Goal: Task Accomplishment & Management: Manage account settings

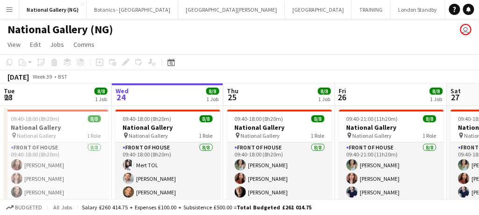
click at [14, 8] on button "Menu" at bounding box center [9, 9] width 19 height 19
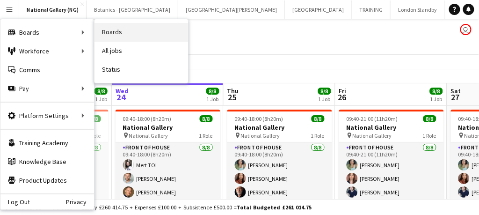
click at [116, 33] on link "Boards" at bounding box center [142, 32] width 94 height 19
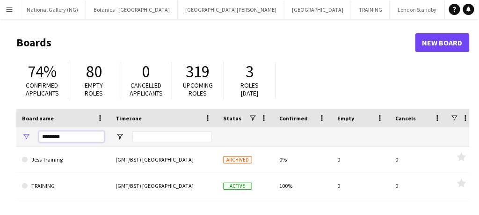
drag, startPoint x: 73, startPoint y: 134, endPoint x: 30, endPoint y: 125, distance: 44.0
click at [30, 125] on div "Board name Timezone Status Confirmed" at bounding box center [259, 128] width 487 height 38
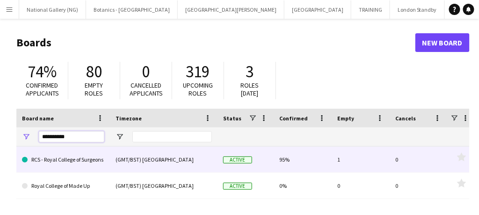
type input "**********"
click at [53, 166] on link "RCS - Royal College of Surgeons" at bounding box center [63, 159] width 82 height 26
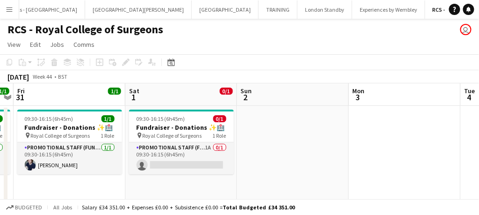
scroll to position [0, 210]
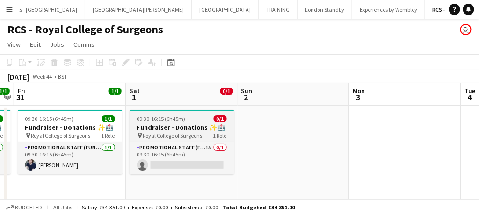
click at [173, 132] on span "Royal College of Surgeons" at bounding box center [172, 135] width 59 height 7
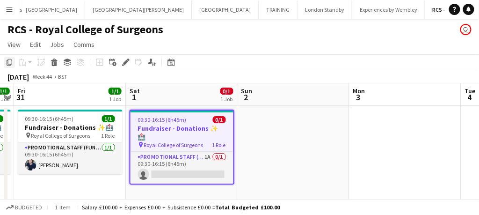
click at [8, 61] on icon "Copy" at bounding box center [9, 61] width 7 height 7
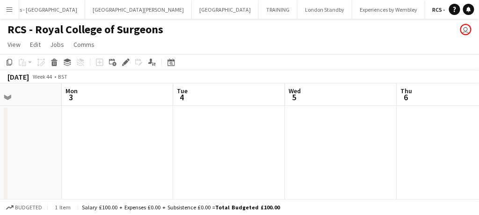
scroll to position [0, 276]
click at [207, 120] on app-date-cell at bounding box center [228, 154] width 112 height 96
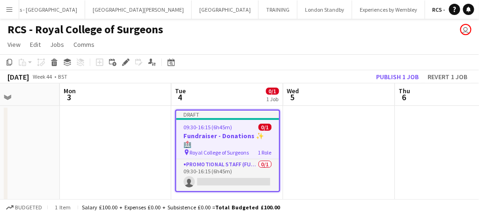
click at [308, 138] on app-date-cell at bounding box center [340, 158] width 112 height 104
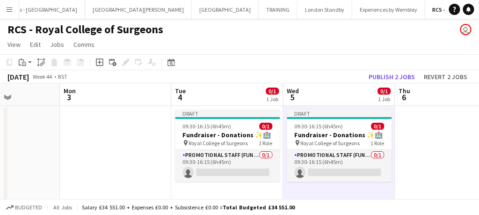
click at [308, 138] on h3 "Fundraiser - Donations ✨🏥" at bounding box center [339, 135] width 105 height 8
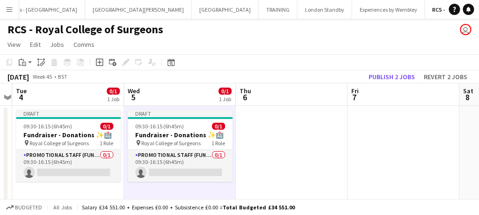
click at [308, 138] on app-date-cell at bounding box center [292, 158] width 112 height 104
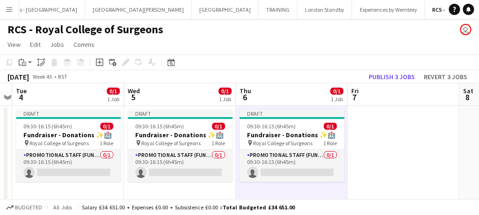
click at [361, 141] on app-date-cell at bounding box center [404, 158] width 112 height 104
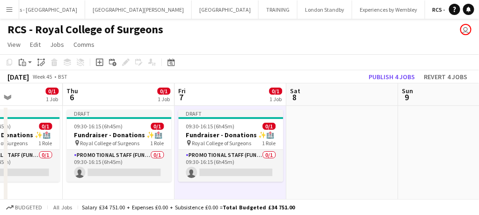
scroll to position [0, 385]
click at [361, 141] on app-date-cell at bounding box center [342, 158] width 112 height 104
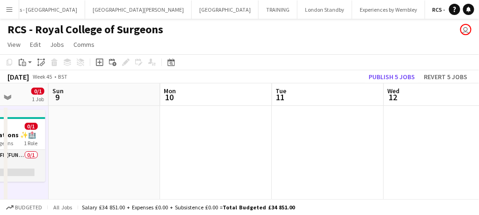
scroll to position [0, 310]
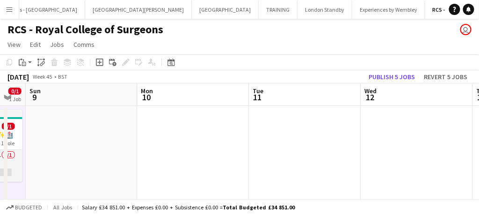
click at [292, 138] on app-date-cell at bounding box center [305, 158] width 112 height 104
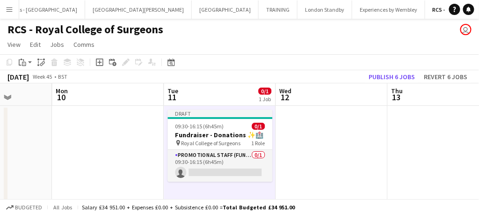
scroll to position [0, 400]
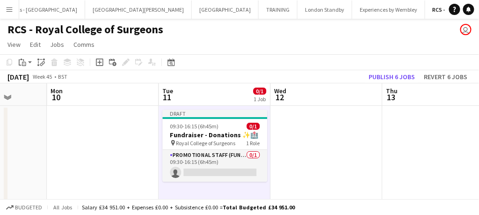
click at [292, 138] on app-date-cell at bounding box center [327, 158] width 112 height 104
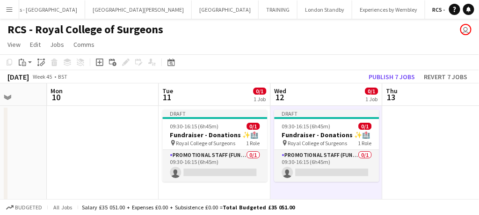
click at [292, 138] on h3 "Fundraiser - Donations ✨🏥" at bounding box center [327, 135] width 105 height 8
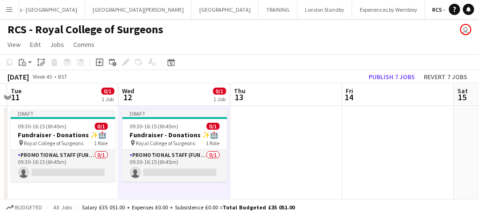
scroll to position [0, 330]
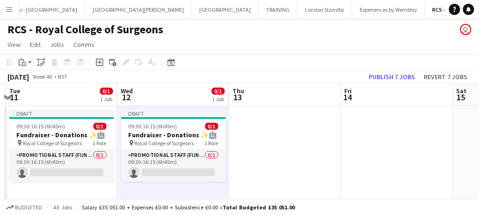
click at [292, 138] on app-date-cell at bounding box center [285, 158] width 112 height 104
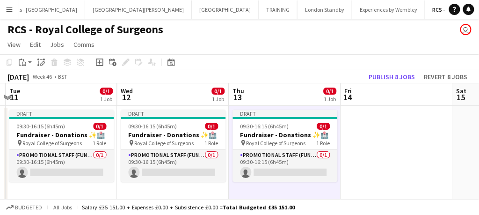
click at [292, 138] on h3 "Fundraiser - Donations ✨🏥" at bounding box center [285, 135] width 105 height 8
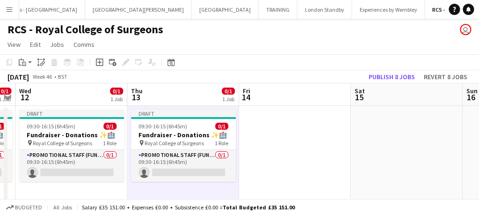
scroll to position [0, 433]
click at [292, 138] on app-date-cell at bounding box center [294, 158] width 112 height 104
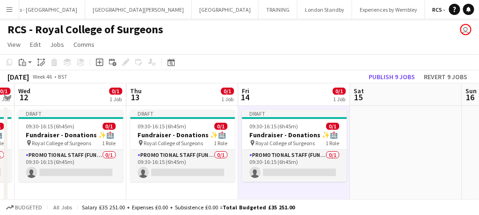
click at [292, 138] on h3 "Fundraiser - Donations ✨🏥" at bounding box center [294, 135] width 105 height 8
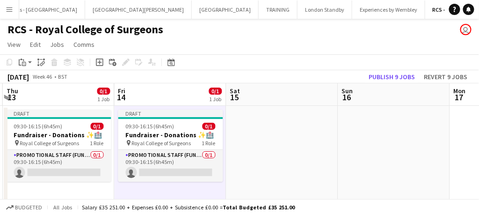
scroll to position [0, 333]
click at [292, 138] on app-date-cell at bounding box center [282, 158] width 112 height 104
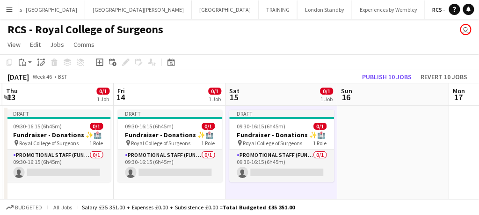
click at [292, 138] on h3 "Fundraiser - Donations ✨🏥" at bounding box center [282, 135] width 105 height 8
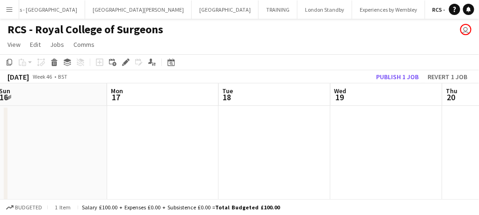
scroll to position [0, 229]
click at [292, 138] on app-date-cell at bounding box center [274, 158] width 112 height 104
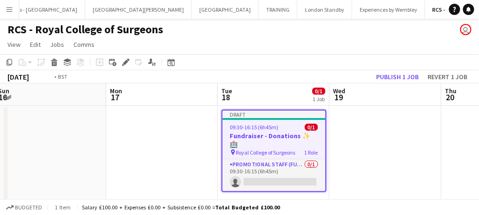
scroll to position [0, 337]
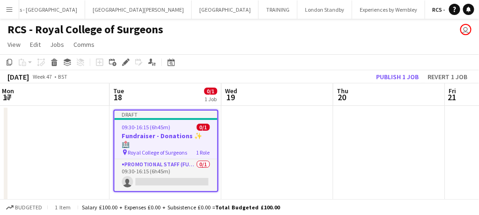
click at [292, 138] on app-date-cell at bounding box center [278, 158] width 112 height 104
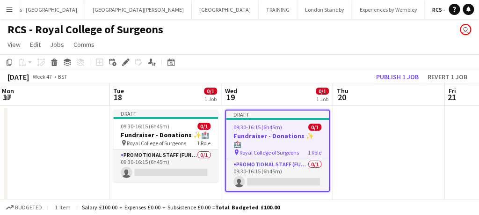
scroll to position [0, 442]
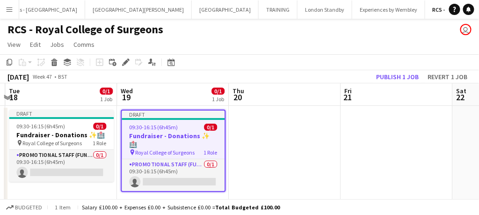
click at [292, 138] on app-date-cell at bounding box center [285, 158] width 112 height 104
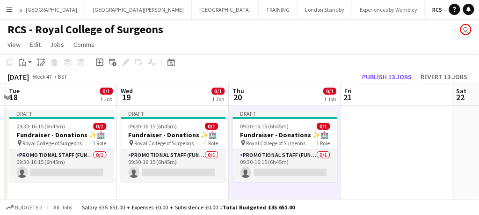
click at [292, 138] on h3 "Fundraiser - Donations ✨🏥" at bounding box center [285, 135] width 105 height 8
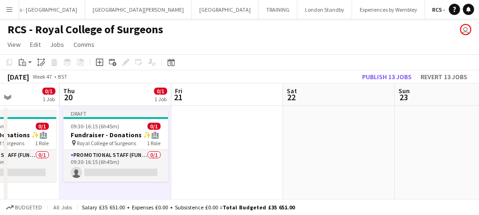
scroll to position [0, 389]
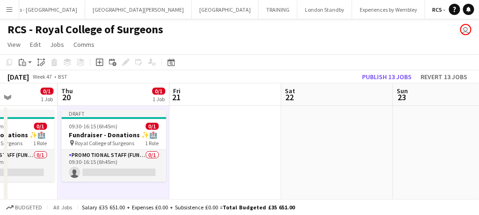
click at [217, 143] on app-date-cell at bounding box center [226, 158] width 112 height 104
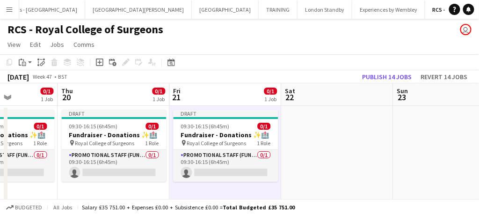
click at [217, 143] on span "Royal College of Surgeons" at bounding box center [216, 142] width 59 height 7
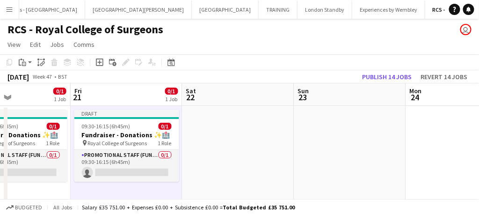
scroll to position [0, 265]
click at [217, 143] on app-date-cell at bounding box center [238, 158] width 112 height 104
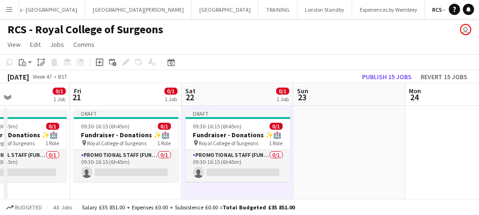
click at [217, 143] on span "Royal College of Surgeons" at bounding box center [228, 142] width 59 height 7
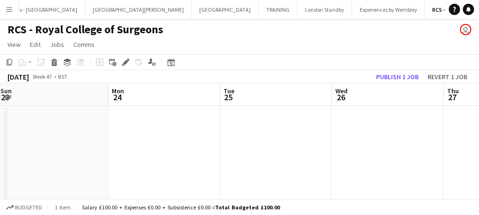
scroll to position [0, 339]
click at [262, 140] on app-date-cell at bounding box center [276, 158] width 112 height 104
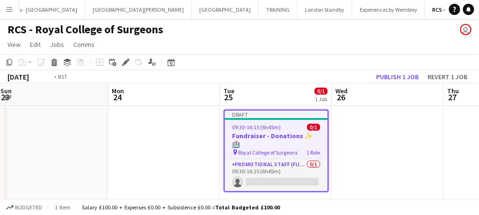
scroll to position [0, 253]
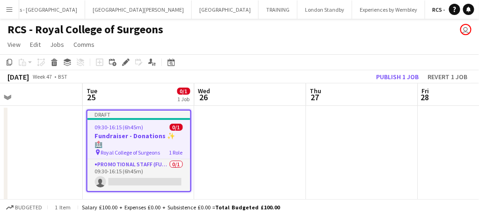
click at [262, 140] on app-date-cell at bounding box center [251, 158] width 112 height 104
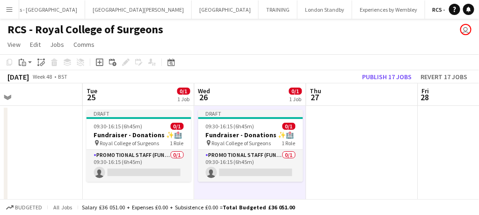
click at [262, 140] on span "Royal College of Surgeons" at bounding box center [241, 142] width 59 height 7
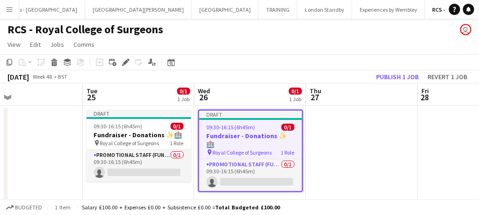
scroll to position [0, 342]
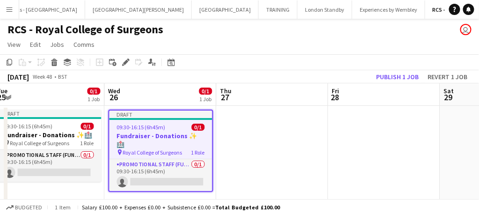
click at [262, 140] on app-date-cell at bounding box center [273, 158] width 112 height 104
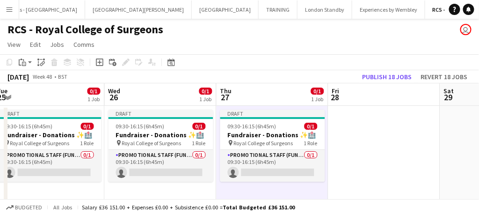
click at [262, 140] on span "Royal College of Surgeons" at bounding box center [263, 142] width 59 height 7
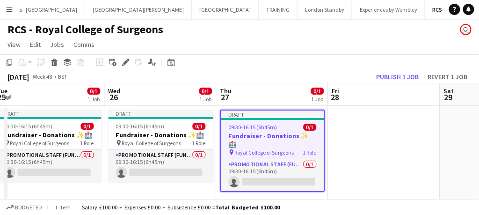
scroll to position [0, 232]
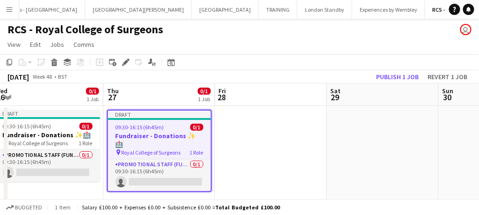
click at [262, 140] on app-date-cell at bounding box center [271, 158] width 112 height 104
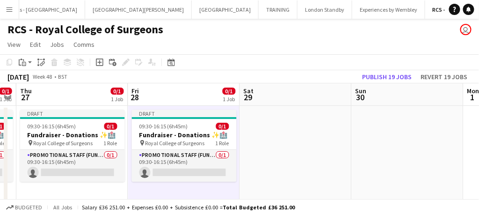
scroll to position [0, 320]
click at [262, 140] on app-date-cell at bounding box center [295, 158] width 112 height 104
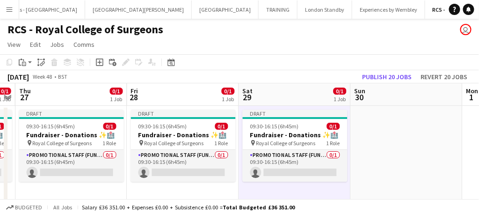
click at [262, 140] on span "Royal College of Surgeons" at bounding box center [285, 142] width 59 height 7
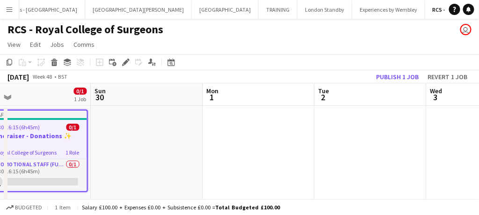
scroll to position [0, 356]
click at [395, 74] on button "Publish 1 job" at bounding box center [397, 77] width 50 height 12
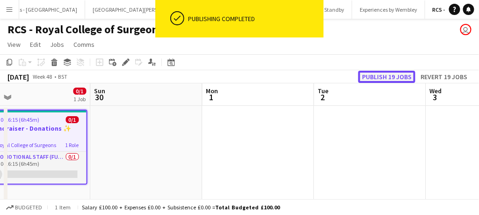
click at [395, 74] on button "Publish 19 jobs" at bounding box center [386, 77] width 57 height 12
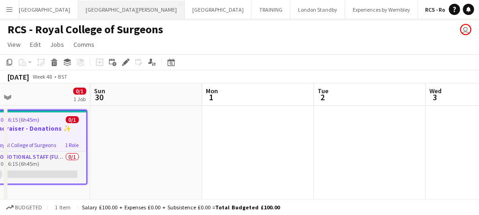
scroll to position [0, 0]
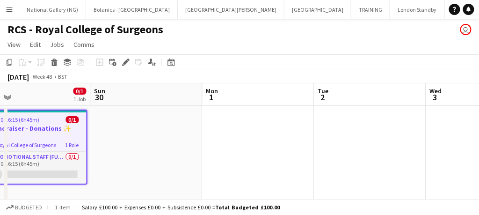
click at [8, 12] on app-icon "Menu" at bounding box center [9, 9] width 7 height 7
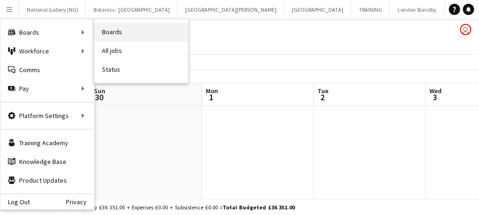
click at [134, 38] on link "Boards" at bounding box center [142, 32] width 94 height 19
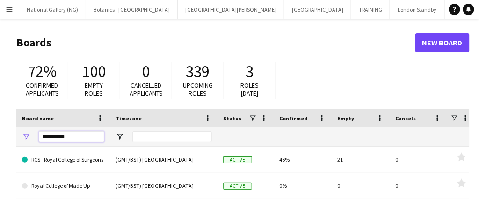
drag, startPoint x: 77, startPoint y: 137, endPoint x: 15, endPoint y: 128, distance: 62.4
click at [15, 128] on main "Boards New Board 72% Confirmed applicants 100 Empty roles 0 Cancelled applicant…" at bounding box center [239, 188] width 479 height 338
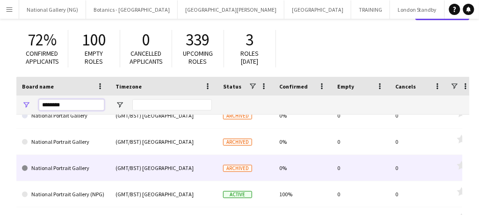
scroll to position [42, 0]
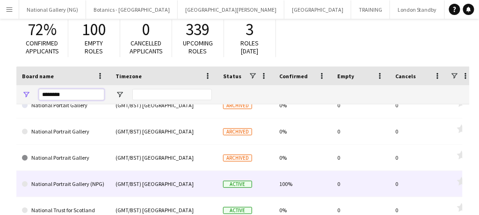
type input "********"
click at [66, 185] on link "National Portrait Gallery (NPG)" at bounding box center [63, 184] width 82 height 26
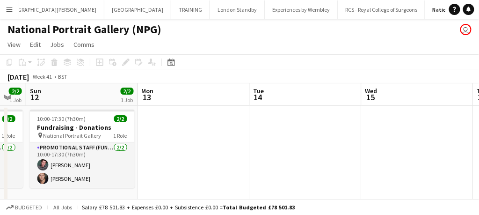
scroll to position [0, 310]
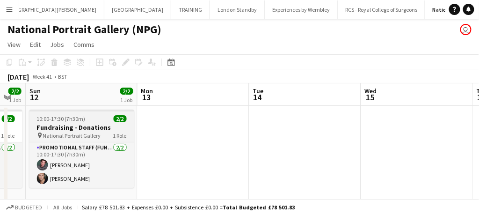
click at [75, 128] on h3 "Fundraising - Donations" at bounding box center [81, 127] width 105 height 8
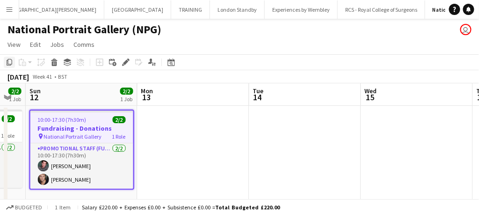
click at [8, 60] on icon "Copy" at bounding box center [9, 61] width 7 height 7
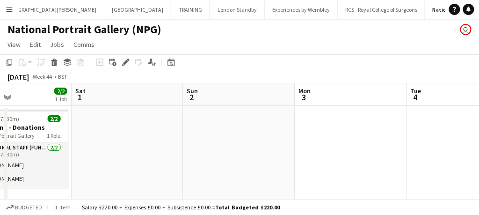
scroll to position [0, 214]
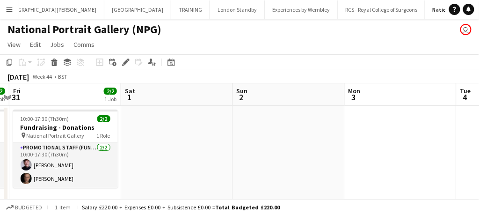
click at [185, 139] on app-date-cell at bounding box center [177, 161] width 112 height 110
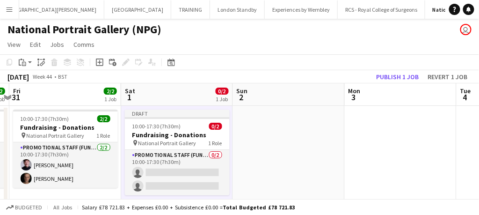
click at [288, 167] on app-date-cell at bounding box center [289, 164] width 112 height 117
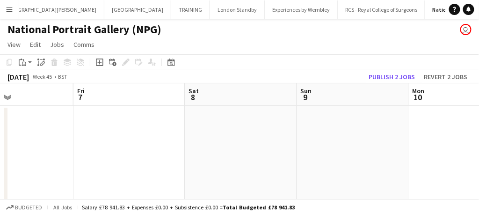
scroll to position [0, 262]
click at [225, 120] on app-date-cell at bounding box center [241, 164] width 112 height 117
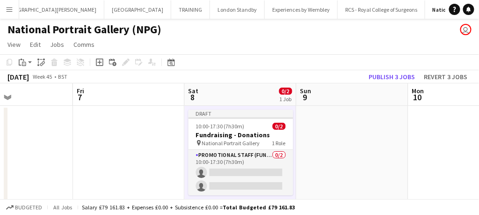
scroll to position [0, 371]
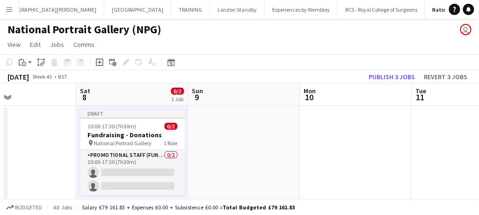
click at [225, 120] on app-date-cell at bounding box center [245, 164] width 112 height 117
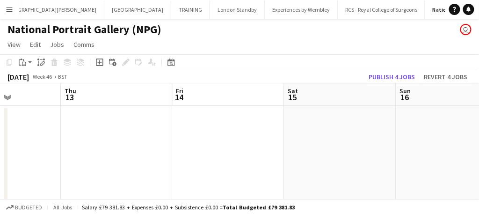
scroll to position [0, 350]
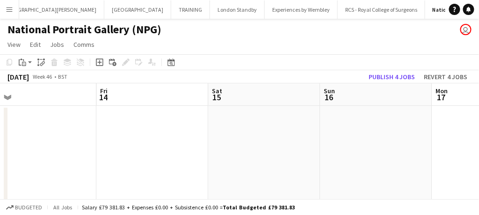
click at [225, 120] on app-date-cell at bounding box center [265, 164] width 112 height 117
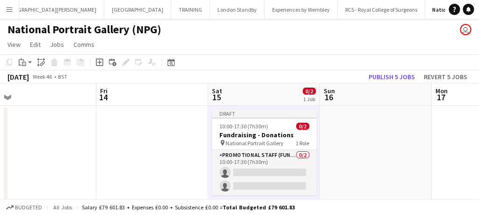
scroll to position [0, 268]
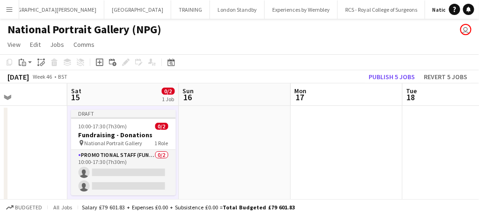
click at [225, 120] on app-date-cell at bounding box center [235, 164] width 112 height 117
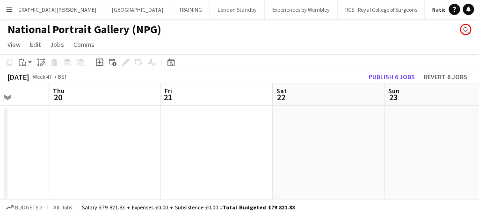
scroll to position [0, 414]
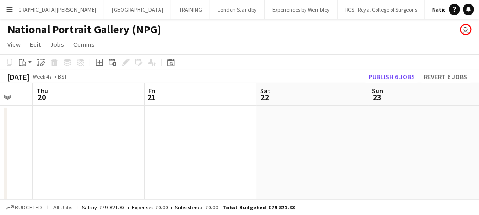
click at [312, 128] on app-date-cell at bounding box center [313, 164] width 112 height 117
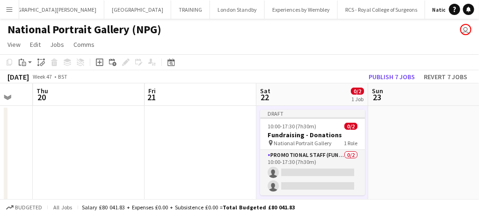
click at [312, 128] on span "10:00-17:30 (7h30m)" at bounding box center [292, 126] width 49 height 7
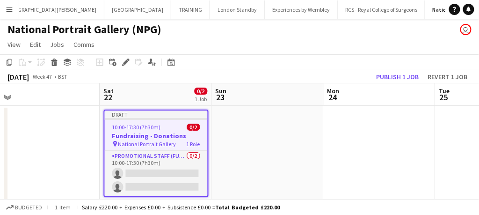
scroll to position [0, 349]
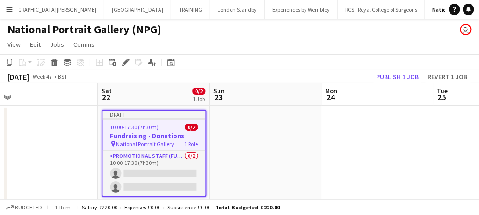
click at [255, 138] on app-date-cell at bounding box center [266, 164] width 112 height 117
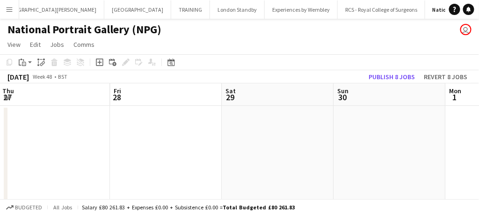
scroll to position [0, 338]
click at [255, 138] on app-date-cell at bounding box center [277, 164] width 112 height 117
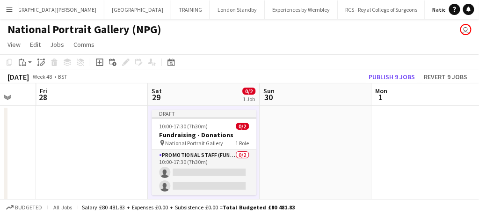
scroll to position [0, 418]
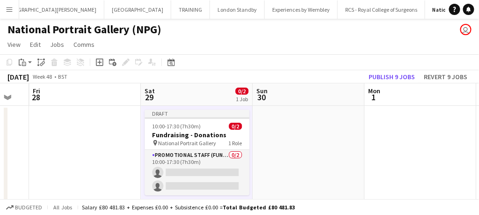
click at [302, 136] on app-date-cell at bounding box center [309, 164] width 112 height 117
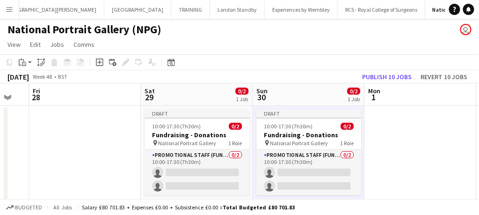
click at [302, 136] on h3 "Fundraising - Donations" at bounding box center [309, 135] width 105 height 8
click at [390, 80] on button "Publish 10 jobs" at bounding box center [386, 77] width 57 height 12
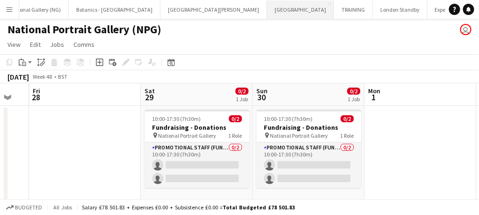
scroll to position [0, 0]
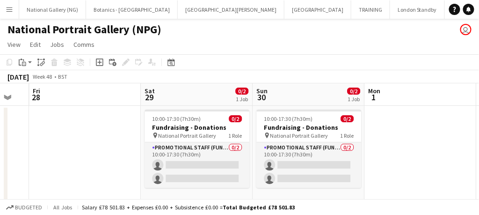
click at [10, 10] on app-icon "Menu" at bounding box center [9, 9] width 7 height 7
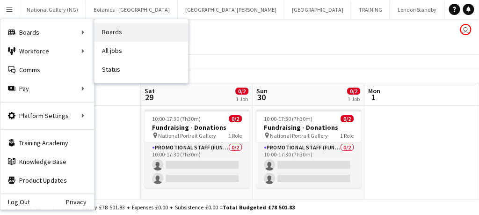
click at [126, 24] on link "Boards" at bounding box center [142, 32] width 94 height 19
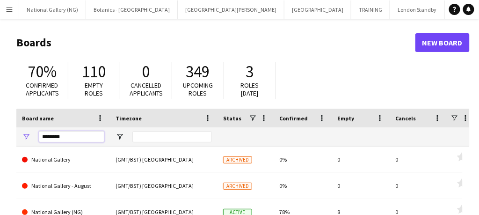
drag, startPoint x: 73, startPoint y: 138, endPoint x: 31, endPoint y: 126, distance: 43.2
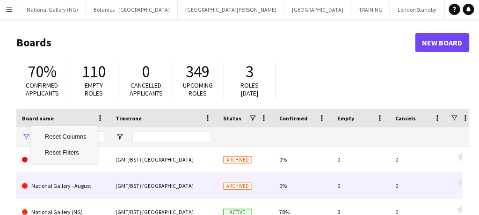
click at [110, 176] on div "(GMT/BST) [GEOGRAPHIC_DATA]" at bounding box center [164, 186] width 108 height 26
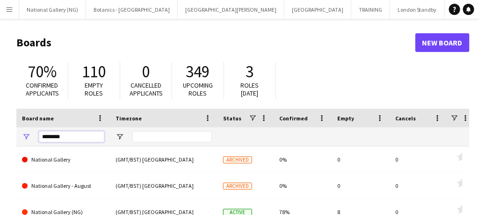
drag, startPoint x: 76, startPoint y: 134, endPoint x: 35, endPoint y: 127, distance: 42.2
click at [35, 127] on div "********" at bounding box center [63, 136] width 94 height 19
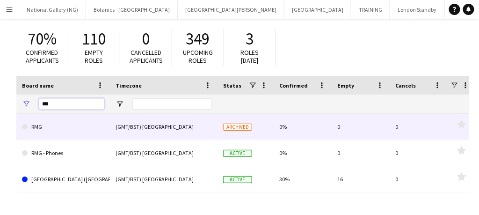
scroll to position [34, 0]
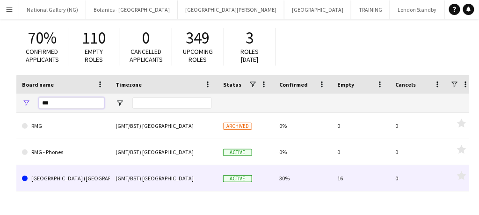
type input "***"
click at [65, 170] on link "[GEOGRAPHIC_DATA] ([GEOGRAPHIC_DATA])" at bounding box center [63, 178] width 82 height 26
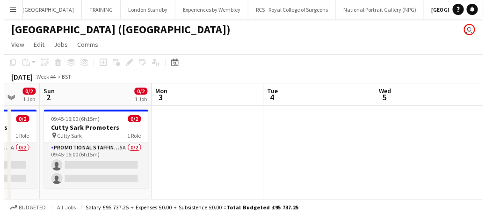
scroll to position [0, 411]
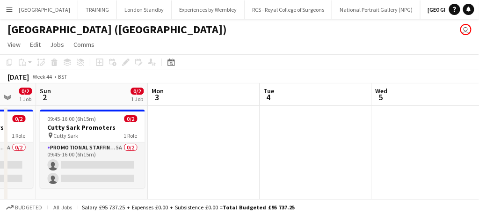
click at [11, 9] on app-icon "Menu" at bounding box center [9, 9] width 7 height 7
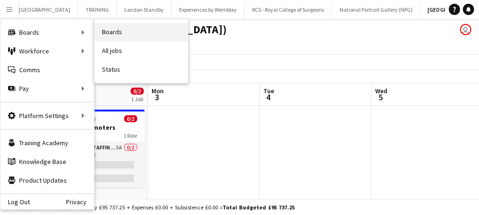
click at [116, 40] on link "Boards" at bounding box center [142, 32] width 94 height 19
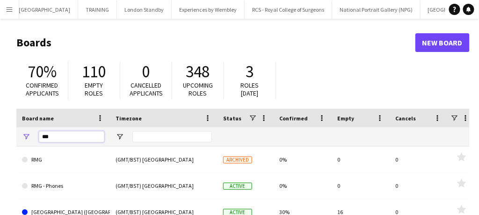
drag, startPoint x: 64, startPoint y: 137, endPoint x: 30, endPoint y: 128, distance: 35.0
click at [30, 128] on div "***" at bounding box center [63, 136] width 94 height 19
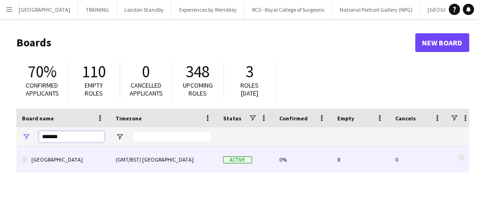
type input "******"
click at [57, 157] on link "[GEOGRAPHIC_DATA]" at bounding box center [63, 159] width 82 height 26
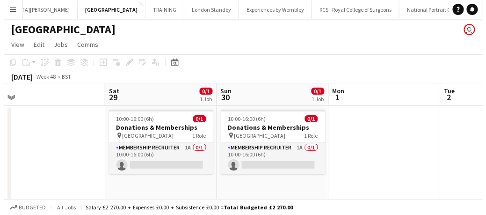
scroll to position [0, 234]
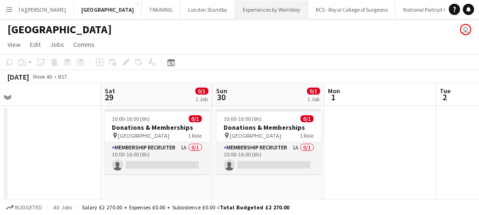
click at [235, 6] on button "Experiences by Wembley Close" at bounding box center [271, 9] width 73 height 18
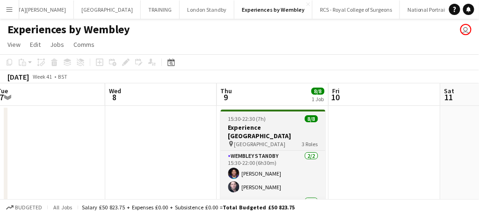
click at [249, 127] on h3 "Experience [GEOGRAPHIC_DATA]" at bounding box center [273, 131] width 105 height 17
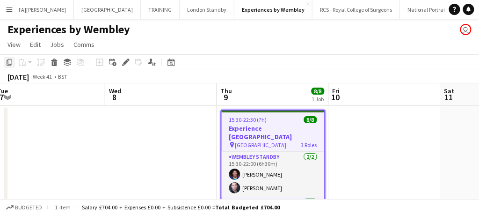
click at [14, 63] on div "Copy" at bounding box center [9, 62] width 11 height 11
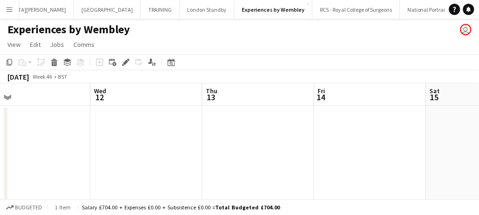
scroll to position [0, 356]
click at [189, 131] on app-date-cell at bounding box center [147, 186] width 112 height 161
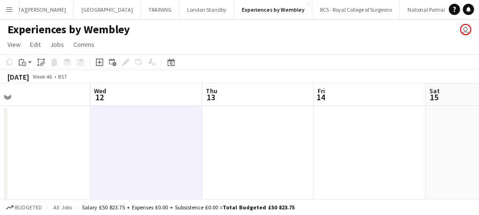
click at [251, 133] on app-date-cell at bounding box center [259, 186] width 112 height 161
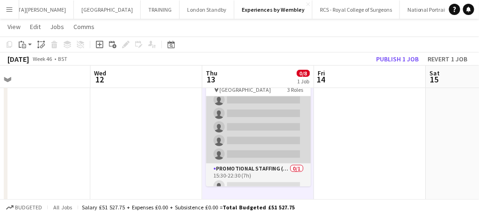
scroll to position [0, 0]
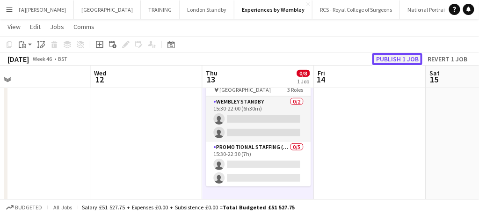
click at [396, 59] on button "Publish 1 job" at bounding box center [397, 59] width 50 height 12
